Goal: Communication & Community: Ask a question

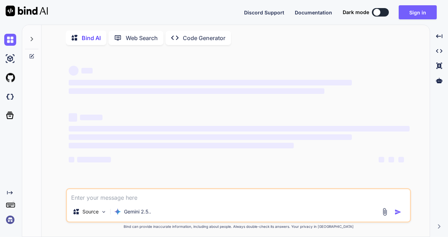
type textarea "x"
click at [105, 199] on textarea at bounding box center [238, 195] width 343 height 13
type textarea "When was the First Teacher's Day Celebrated ? 1962 1972 1965 1975 2.The Interna…"
type textarea "x"
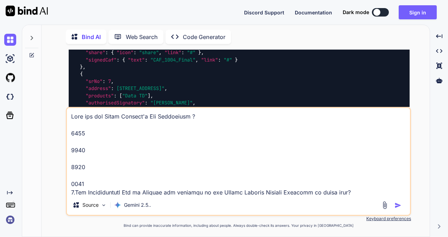
scroll to position [566, 0]
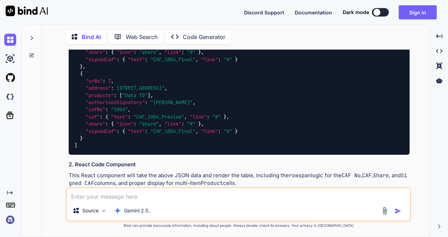
click at [35, 38] on div at bounding box center [31, 36] width 13 height 24
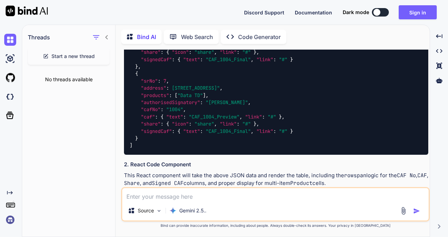
click at [62, 57] on span "Start a new thread" at bounding box center [72, 56] width 43 height 7
type textarea "x"
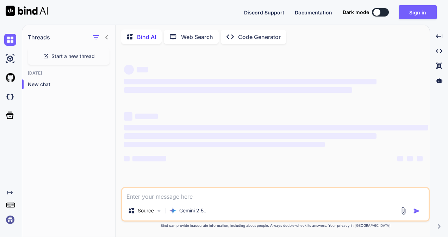
click at [162, 198] on textarea at bounding box center [275, 194] width 306 height 13
paste textarea "When was the First Teacher's Day Celebrated ? 1962 1972 1965 1975 2.The Interna…"
type textarea "When was the First Teacher's Day Celebrated ? 1962 1972 1965 1975 2.The Interna…"
type textarea "x"
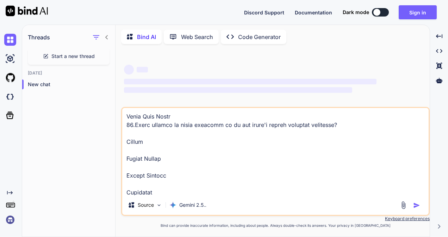
type textarea "When was the First Teacher's Day Celebrated ? 1962 1972 1965 1975 2.The Interna…"
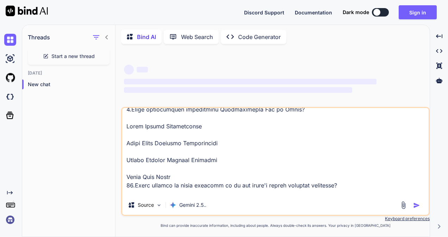
scroll to position [677, 0]
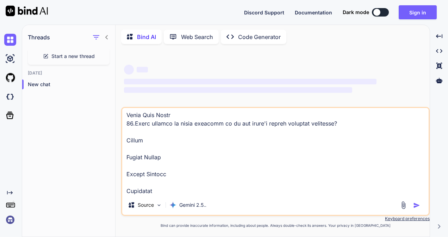
click at [379, 13] on div at bounding box center [376, 12] width 7 height 7
type textarea "x"
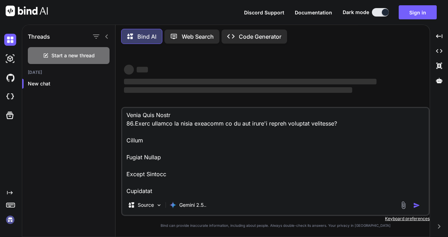
click at [239, 166] on textarea at bounding box center [275, 151] width 306 height 87
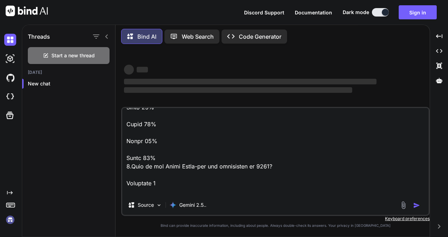
scroll to position [0, 0]
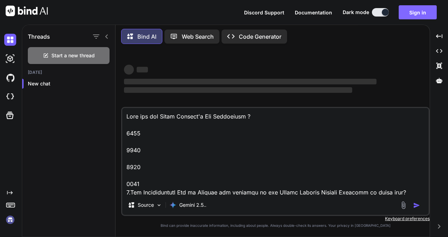
click at [408, 15] on button "Sign in" at bounding box center [417, 12] width 38 height 14
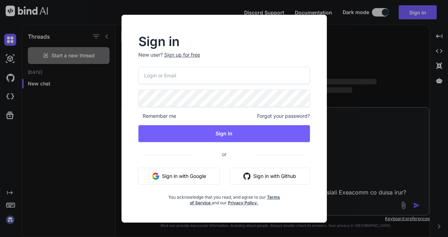
click at [200, 77] on input "email" at bounding box center [223, 75] width 171 height 17
type input "[EMAIL_ADDRESS][DOMAIN_NAME]"
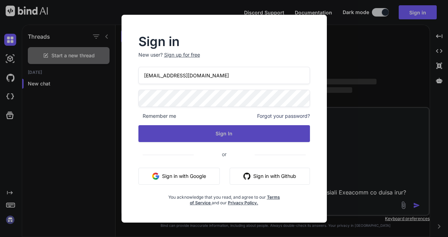
click at [222, 134] on button "Sign In" at bounding box center [223, 133] width 171 height 17
click at [229, 132] on button "Sign In" at bounding box center [223, 133] width 171 height 17
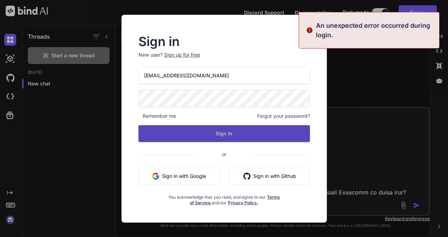
click at [229, 132] on button "Sign In" at bounding box center [223, 133] width 171 height 17
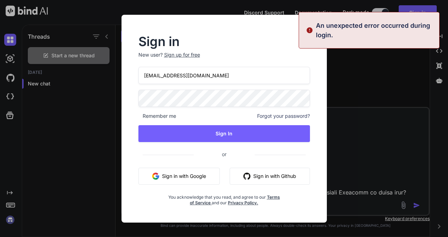
click at [223, 44] on h2 "Sign in" at bounding box center [223, 41] width 171 height 11
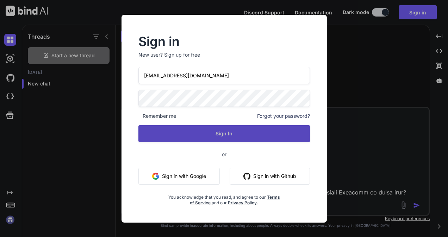
click at [261, 134] on button "Sign In" at bounding box center [223, 133] width 171 height 17
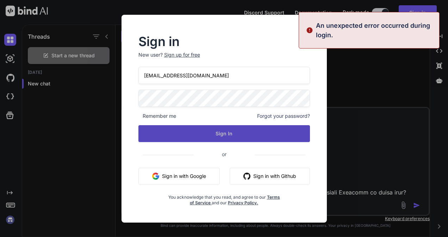
click at [261, 134] on button "Sign In" at bounding box center [223, 133] width 171 height 17
click at [262, 133] on button "Sign In" at bounding box center [223, 133] width 171 height 17
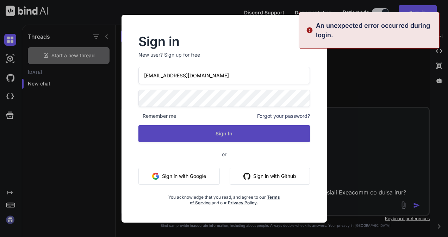
click at [262, 133] on button "Sign In" at bounding box center [223, 133] width 171 height 17
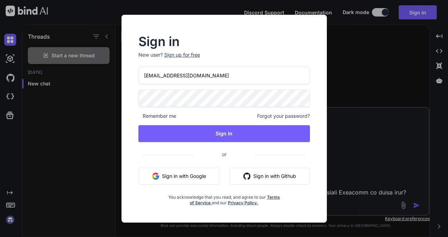
click at [175, 78] on input "[EMAIL_ADDRESS][DOMAIN_NAME]" at bounding box center [223, 75] width 171 height 17
click at [181, 107] on div "[EMAIL_ADDRESS][DOMAIN_NAME] Remember me Forgot your password? Sign In or Sign …" at bounding box center [223, 136] width 171 height 139
click at [386, 83] on div "Sign in New user? Sign up for free [EMAIL_ADDRESS][DOMAIN_NAME] Remember me For…" at bounding box center [224, 118] width 448 height 237
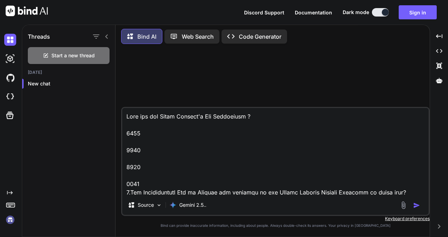
type textarea "x"
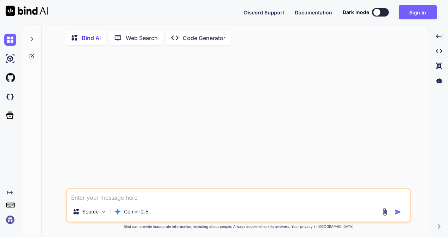
click at [388, 15] on div "Dark mode" at bounding box center [367, 12] width 50 height 8
click at [382, 12] on button at bounding box center [380, 12] width 17 height 8
type textarea "x"
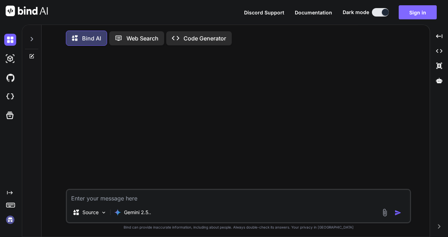
click at [411, 15] on button "Sign in" at bounding box center [417, 12] width 38 height 14
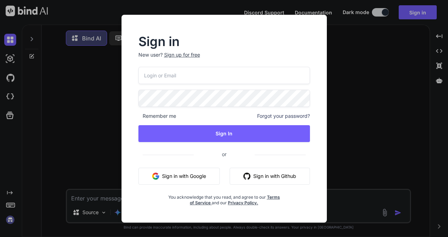
click at [237, 75] on input "email" at bounding box center [223, 75] width 171 height 17
type input "[EMAIL_ADDRESS][DOMAIN_NAME]"
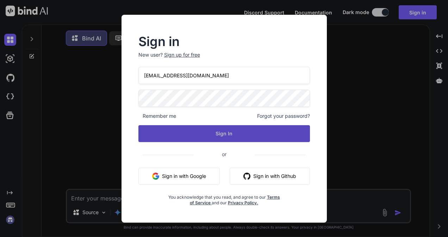
click at [207, 134] on button "Sign In" at bounding box center [223, 133] width 171 height 17
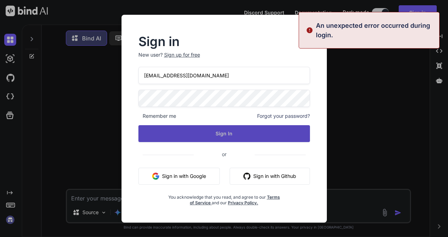
click at [207, 134] on button "Sign In" at bounding box center [223, 133] width 171 height 17
click at [207, 134] on button "Signing In..." at bounding box center [223, 133] width 171 height 17
click at [207, 134] on button "Sign In" at bounding box center [223, 133] width 171 height 17
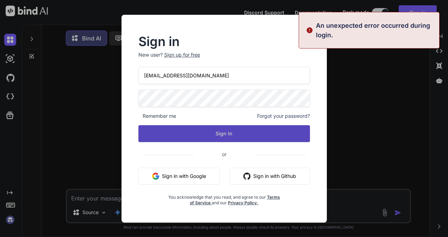
click at [207, 134] on button "Sign In" at bounding box center [223, 133] width 171 height 17
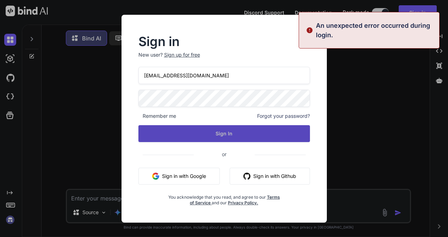
click at [207, 134] on button "Sign In" at bounding box center [223, 133] width 171 height 17
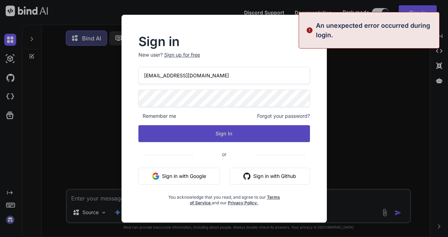
click at [207, 134] on button "Sign In" at bounding box center [223, 133] width 171 height 17
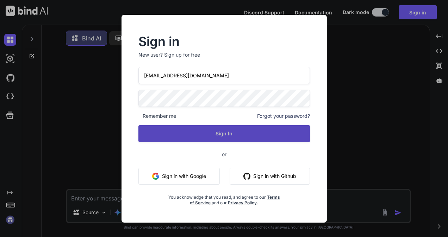
click at [227, 134] on button "Sign In" at bounding box center [223, 133] width 171 height 17
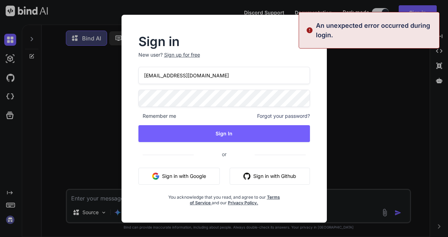
click at [172, 75] on input "[EMAIL_ADDRESS][DOMAIN_NAME]" at bounding box center [223, 75] width 171 height 17
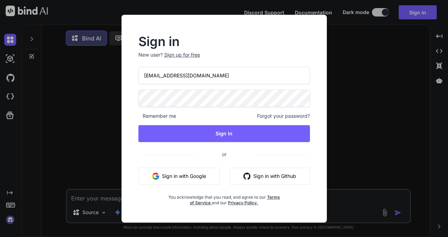
click at [163, 41] on h2 "Sign in" at bounding box center [223, 41] width 171 height 11
